Goal: Navigation & Orientation: Find specific page/section

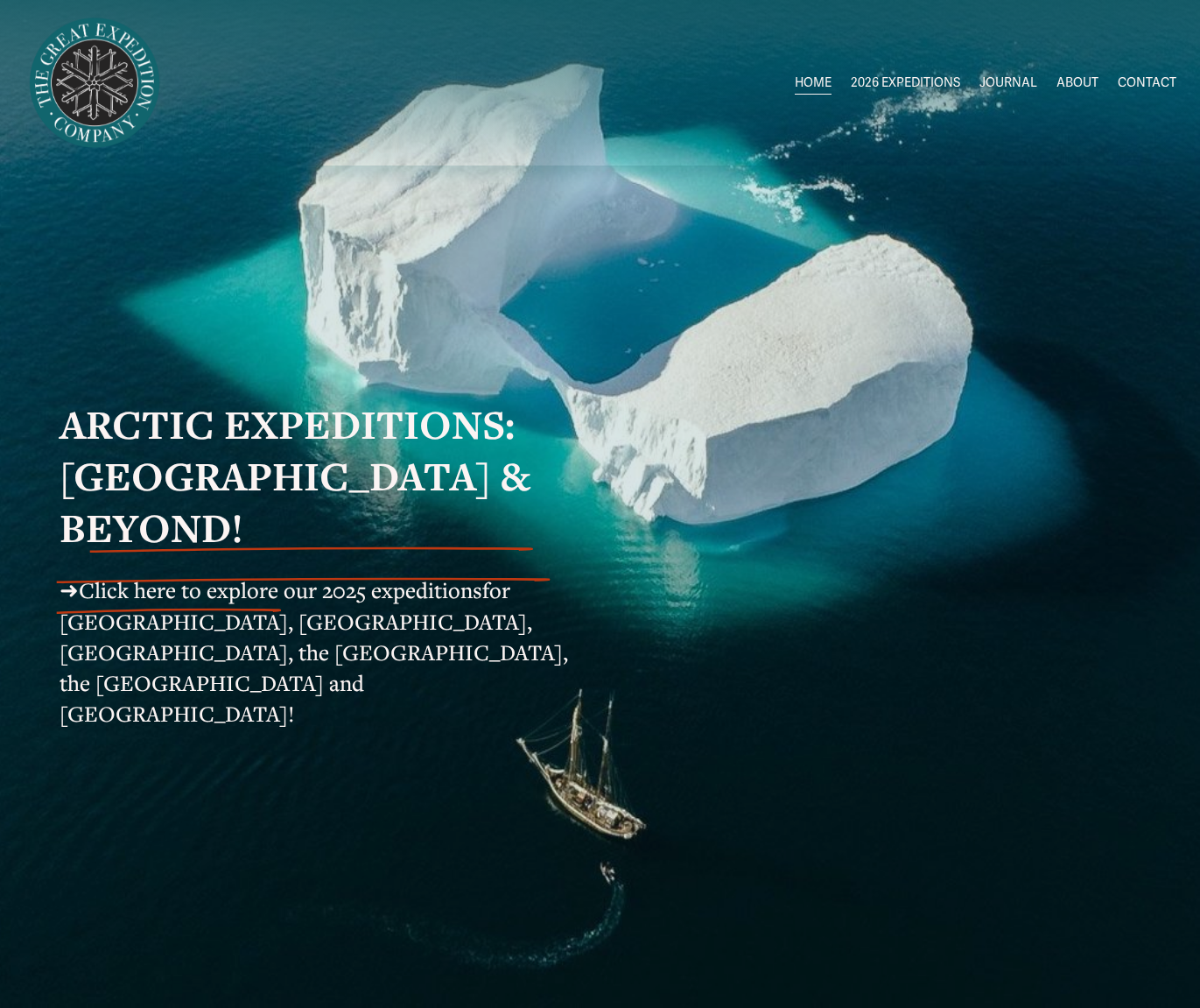
click at [1069, 79] on link "ABOUT" at bounding box center [1077, 82] width 42 height 26
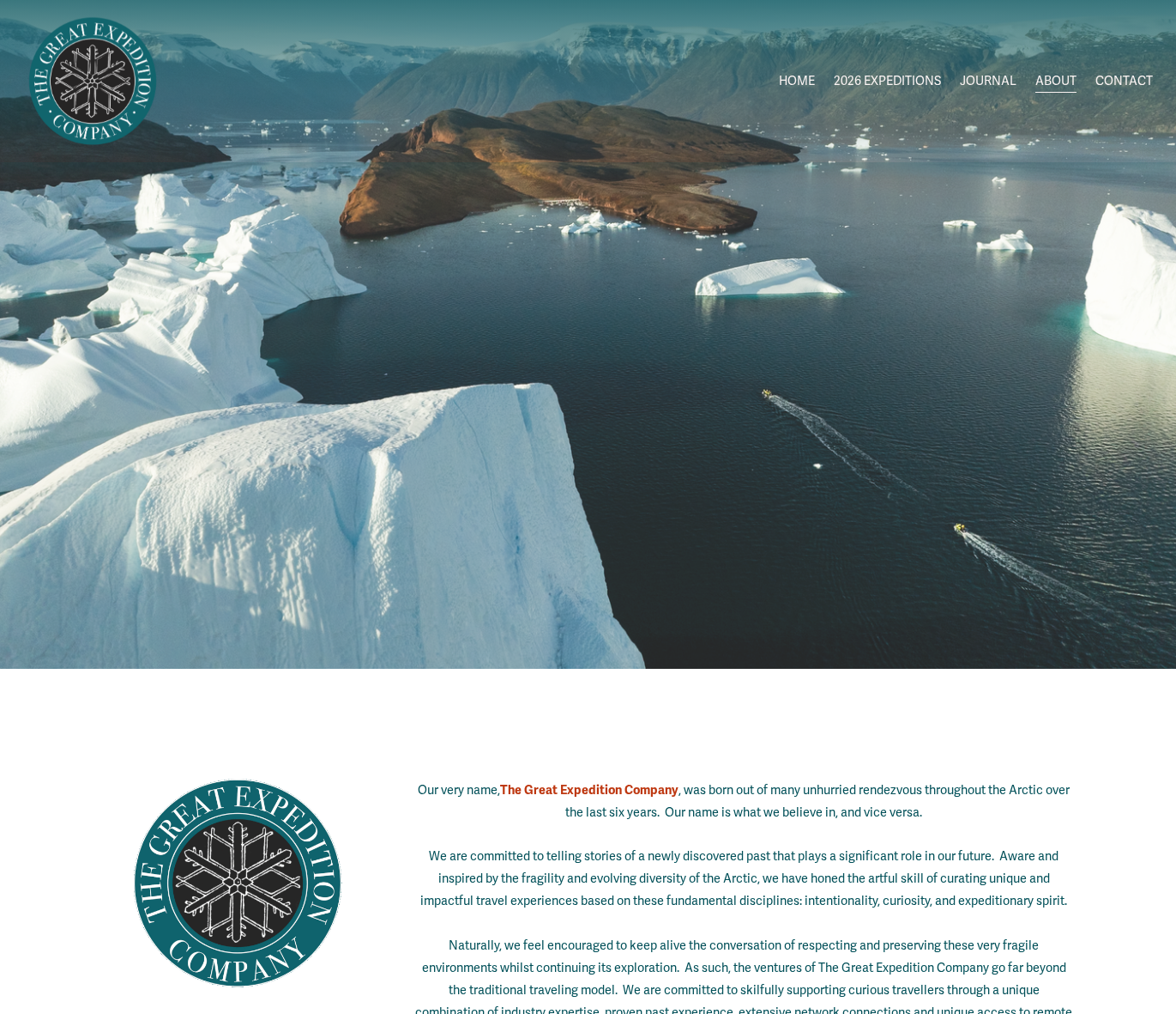
click at [795, 76] on link "HOME" at bounding box center [798, 81] width 36 height 25
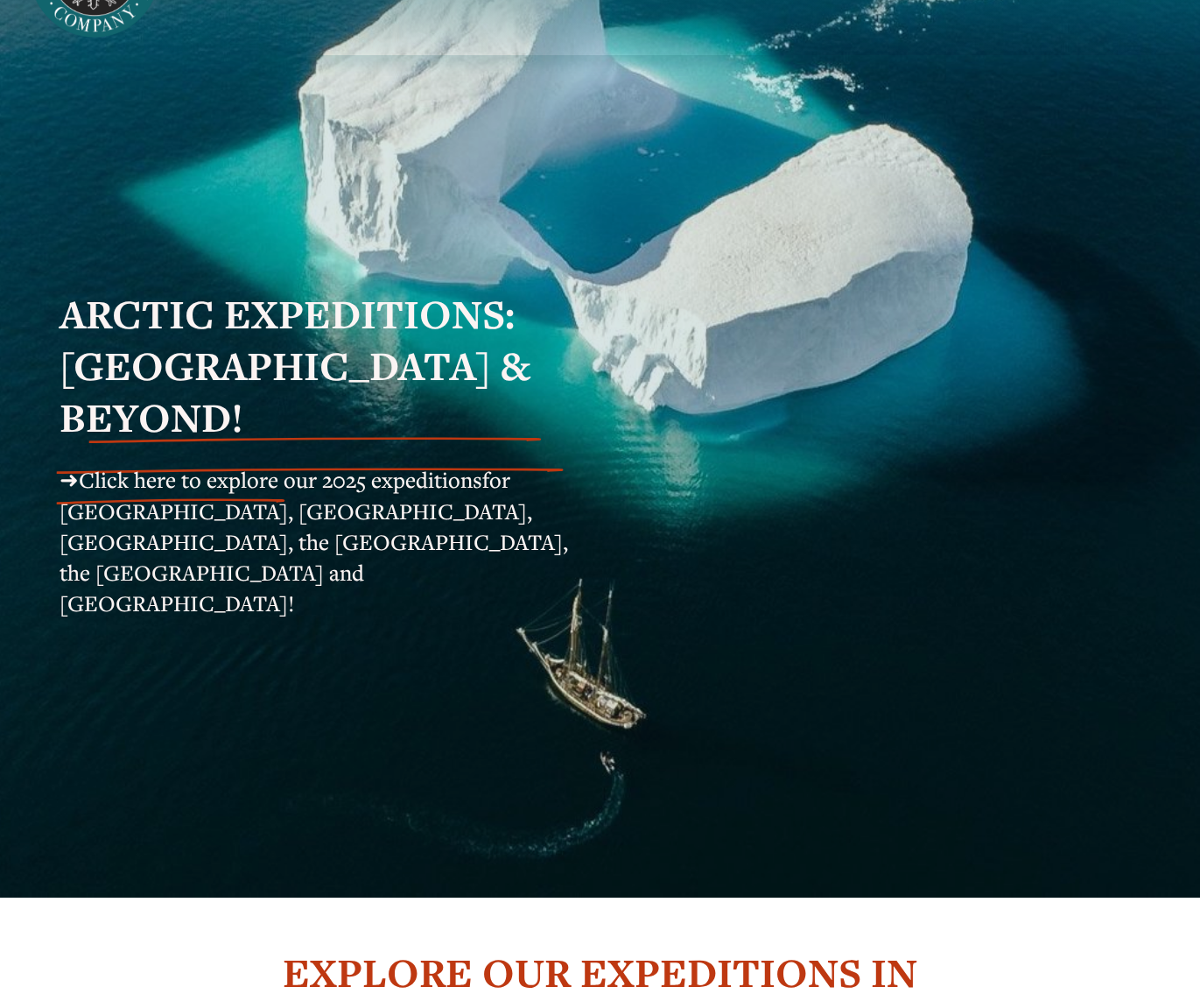
scroll to position [112, 0]
click at [309, 486] on span "Click here to explore our 2025 expeditions" at bounding box center [281, 478] width 404 height 29
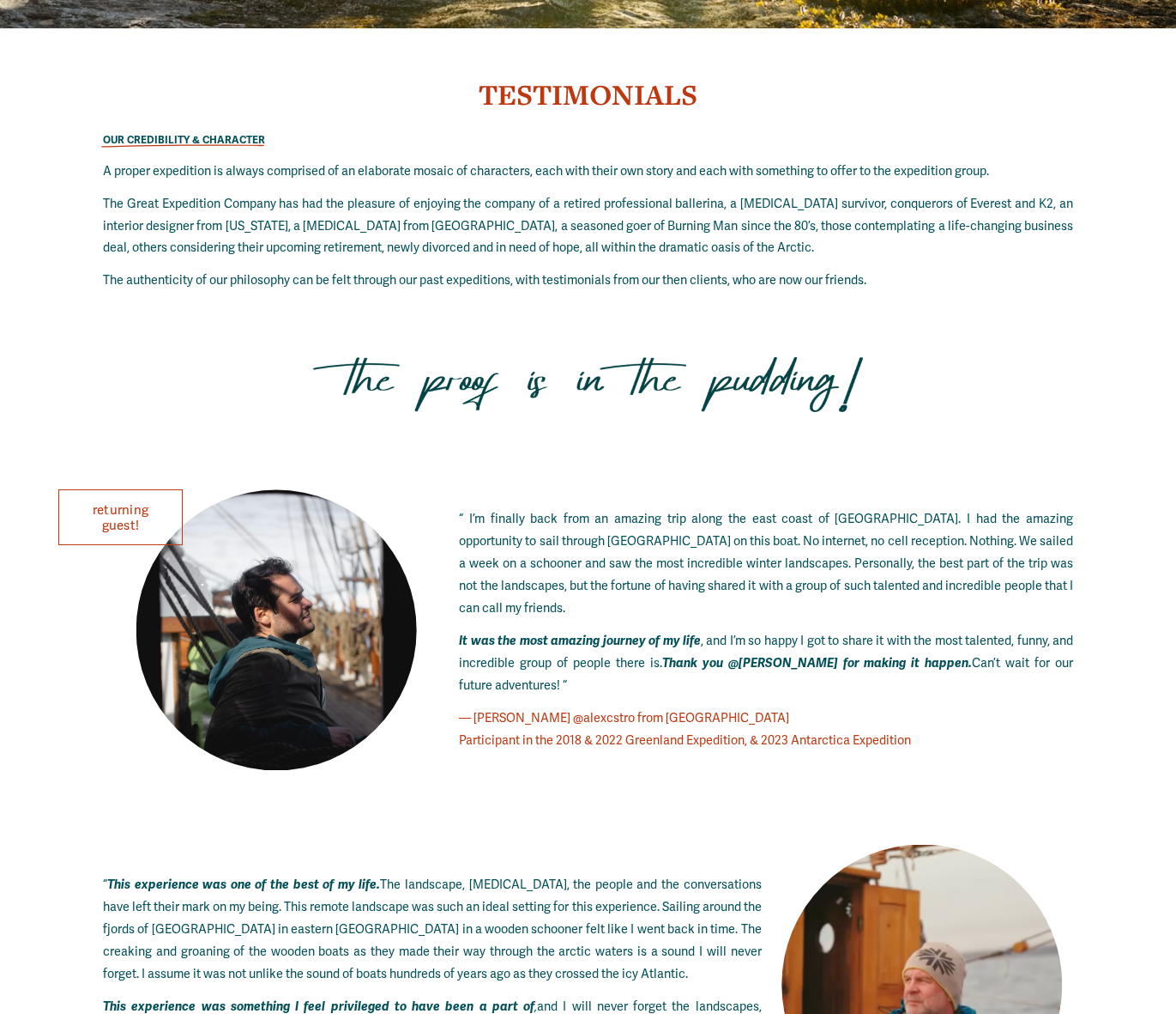
scroll to position [8590, 0]
